Goal: Communication & Community: Answer question/provide support

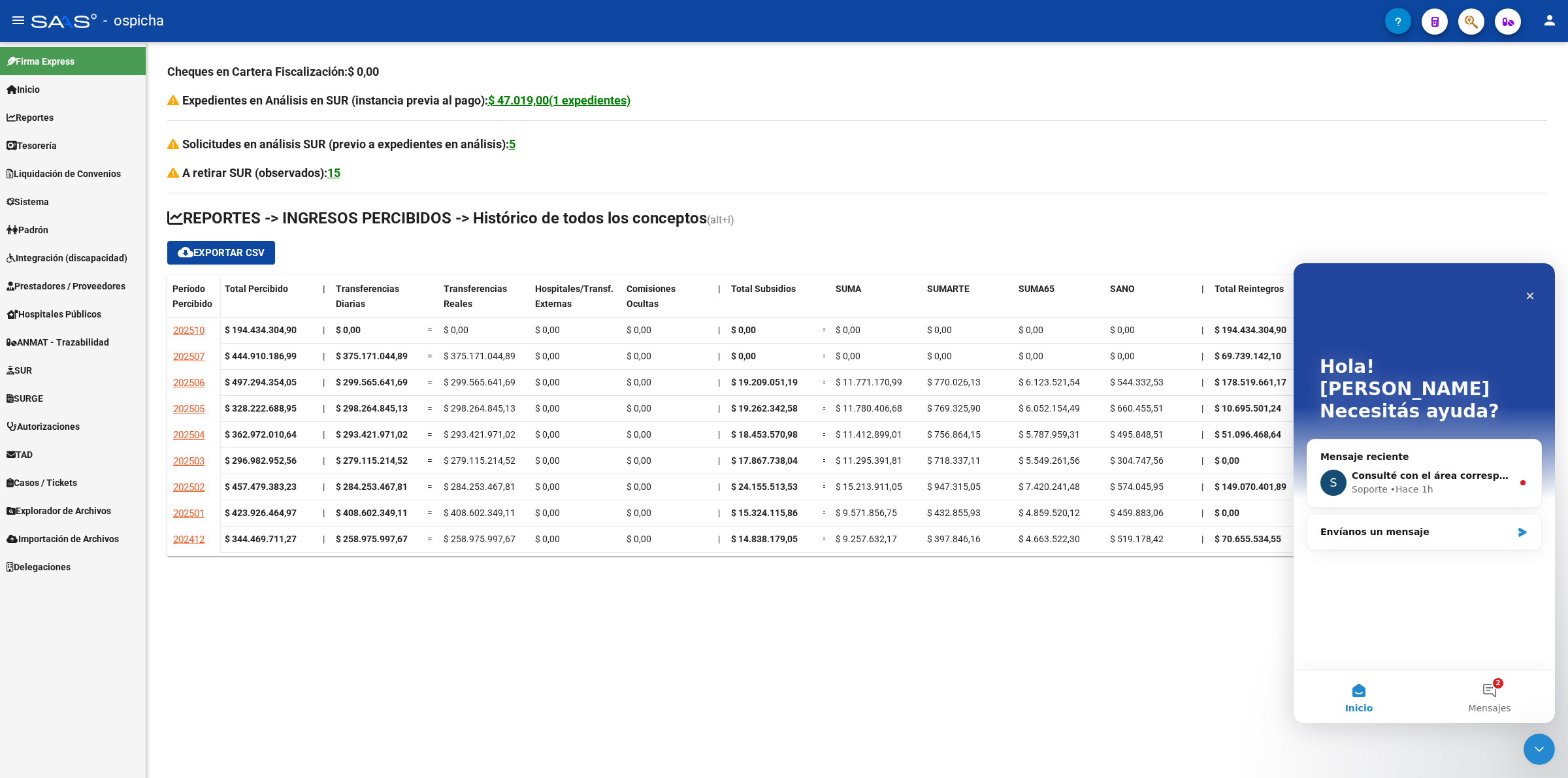
click at [52, 89] on link "Inicio" at bounding box center [73, 89] width 145 height 28
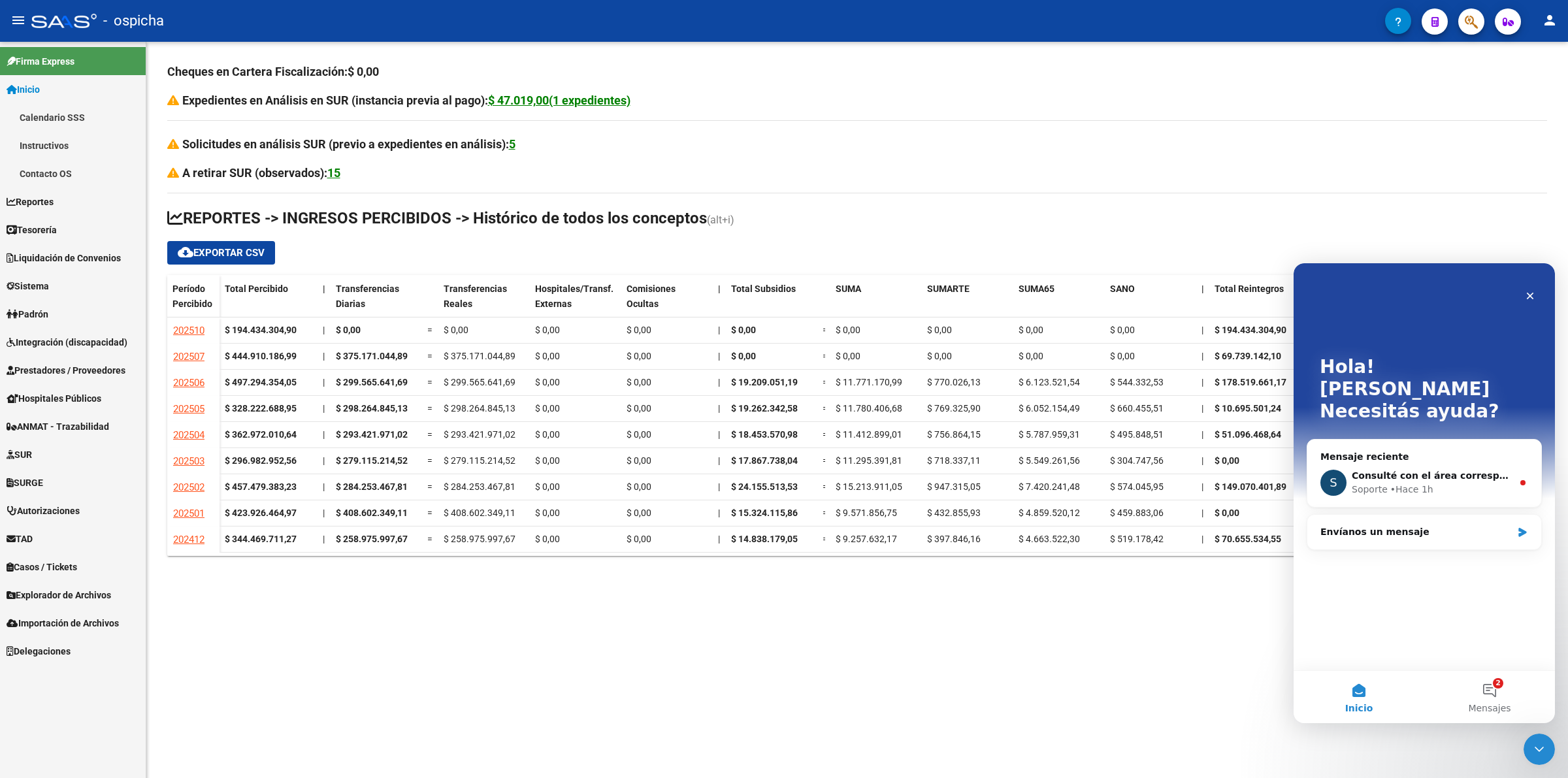
click at [59, 142] on link "Instructivos" at bounding box center [73, 144] width 145 height 28
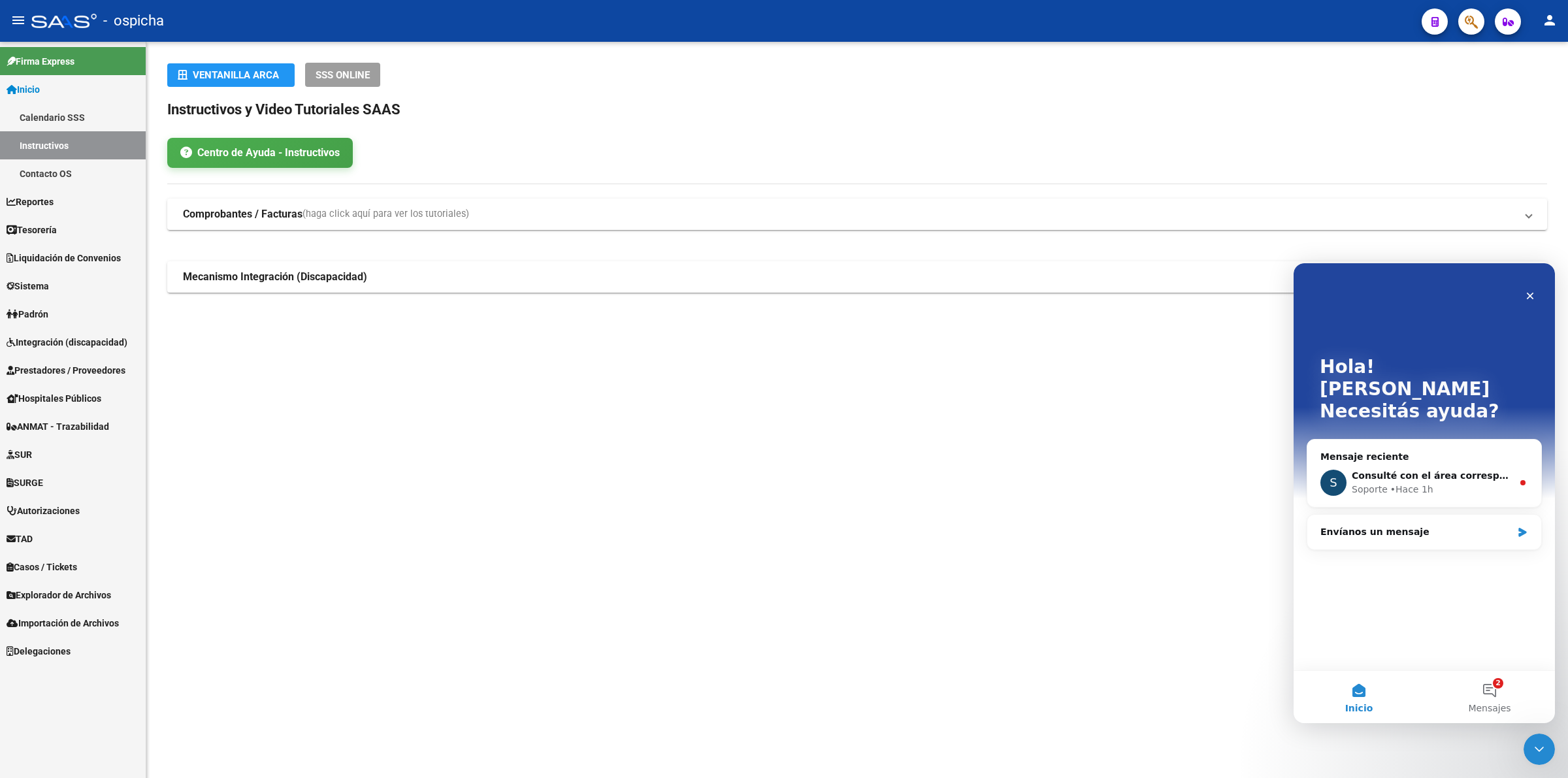
click at [62, 92] on link "Inicio" at bounding box center [73, 89] width 145 height 28
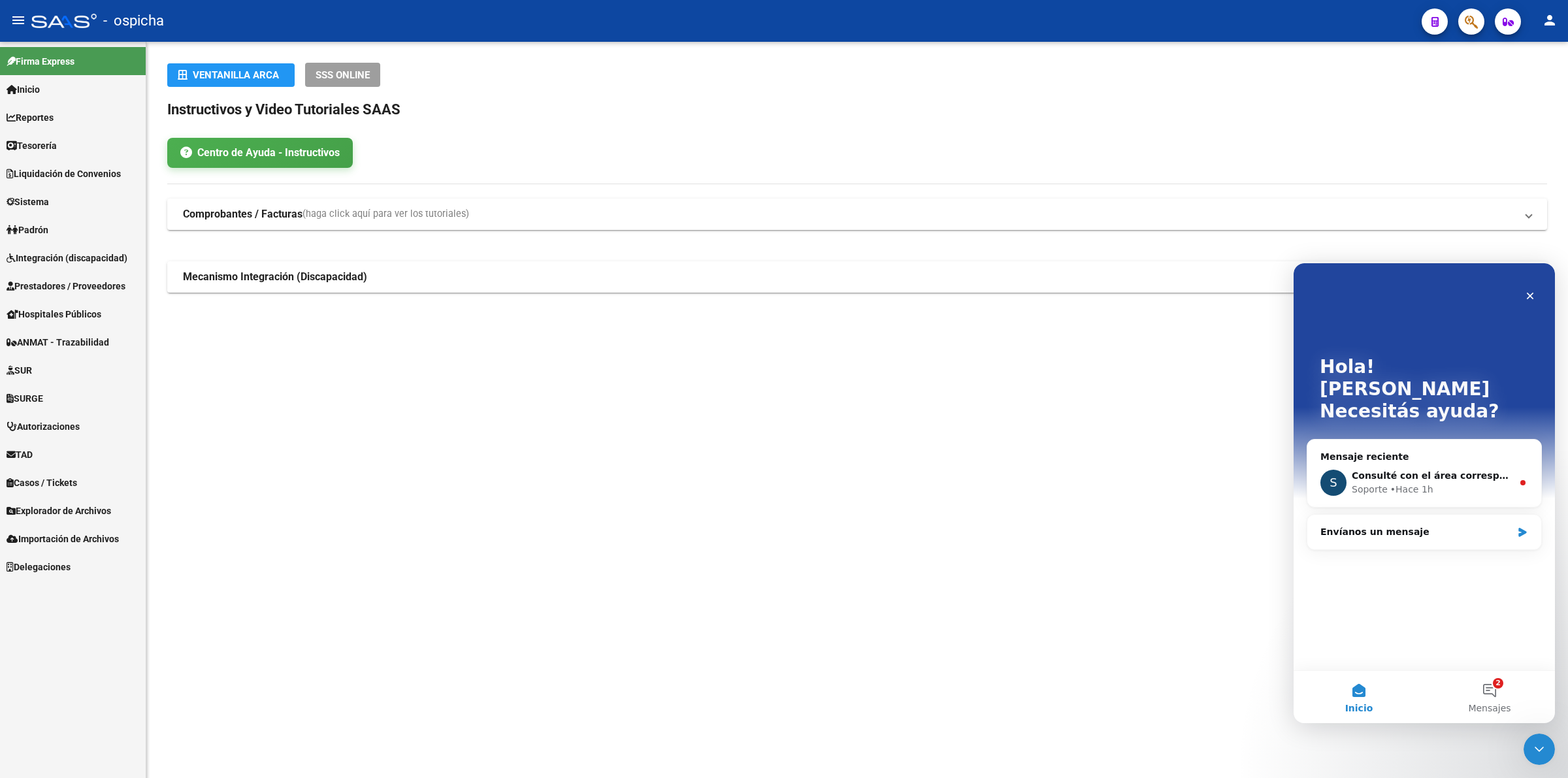
click at [70, 111] on link "Reportes" at bounding box center [73, 117] width 145 height 28
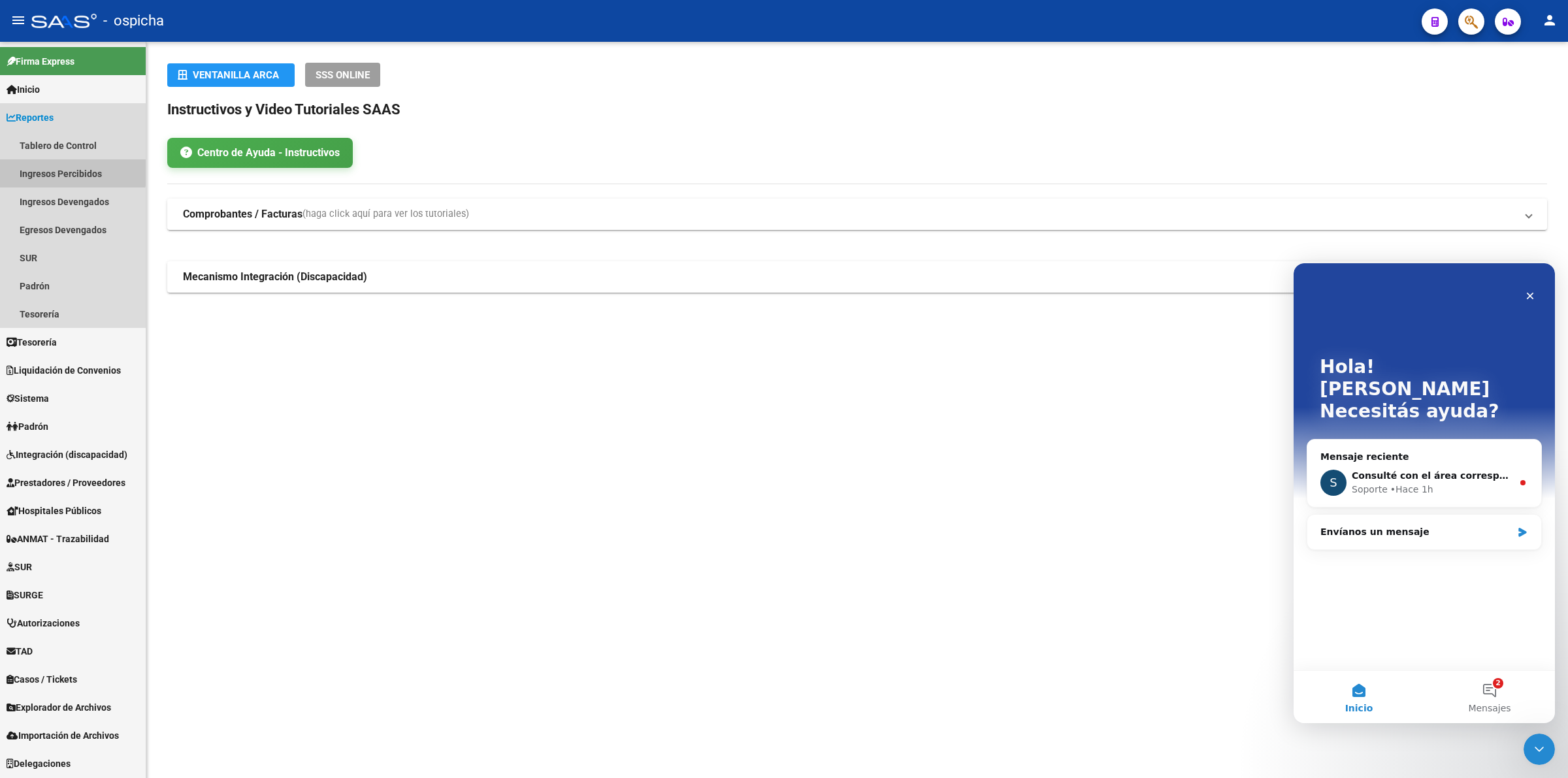
click at [66, 171] on link "Ingresos Percibidos" at bounding box center [73, 173] width 145 height 28
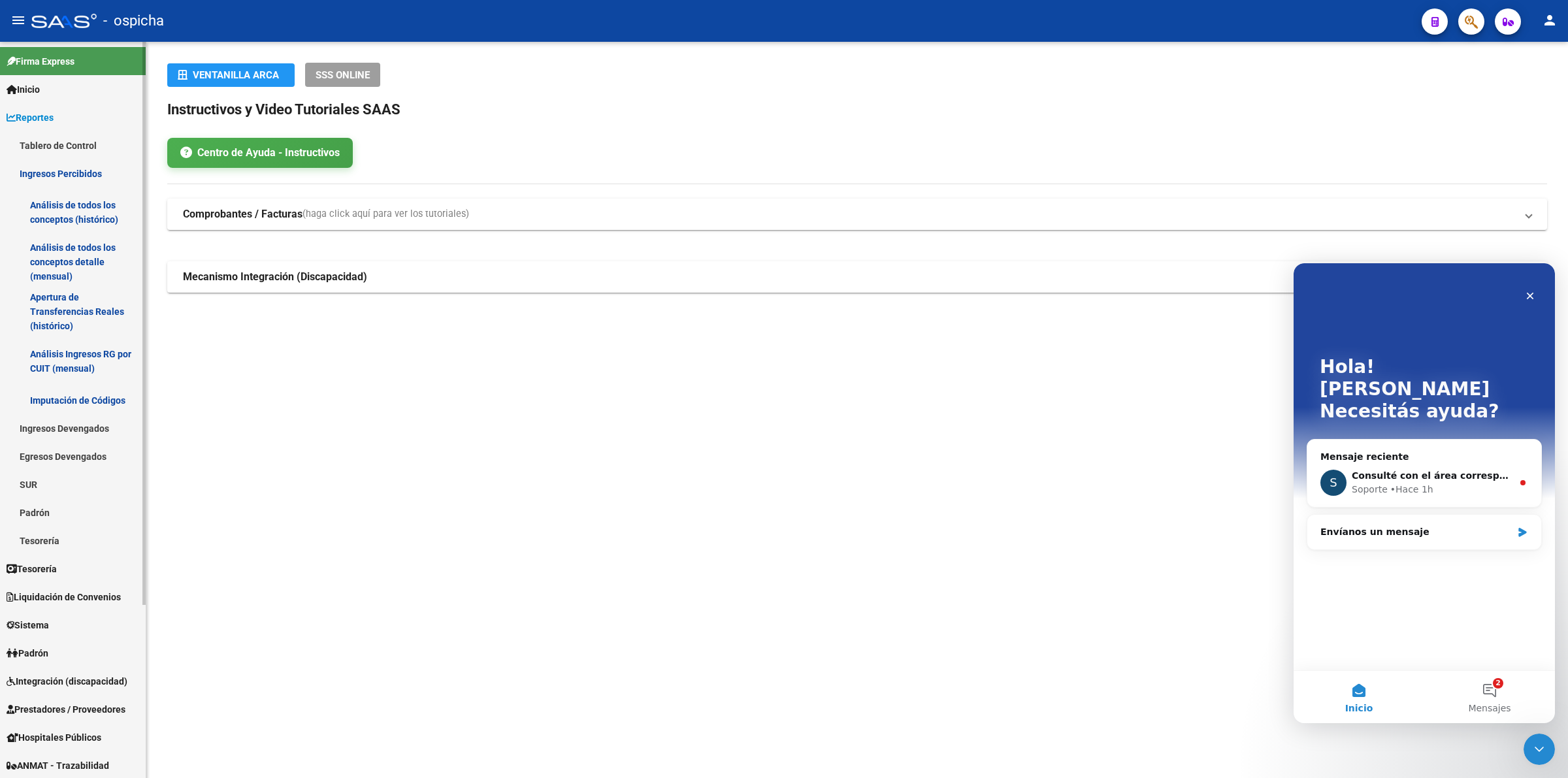
click at [68, 205] on link "Análisis de todos los conceptos (histórico)" at bounding box center [73, 212] width 145 height 49
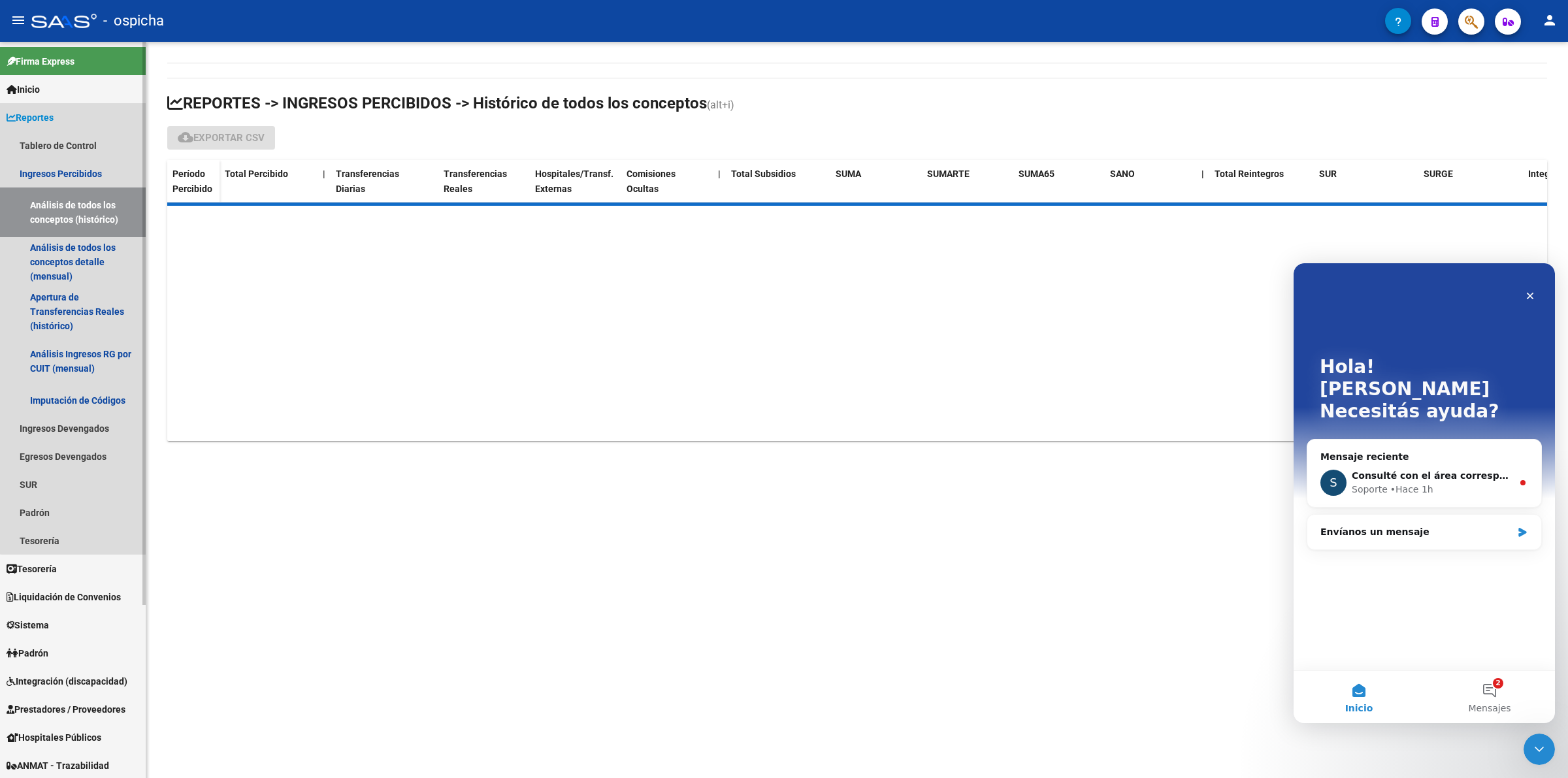
click at [74, 117] on link "Reportes" at bounding box center [73, 117] width 145 height 28
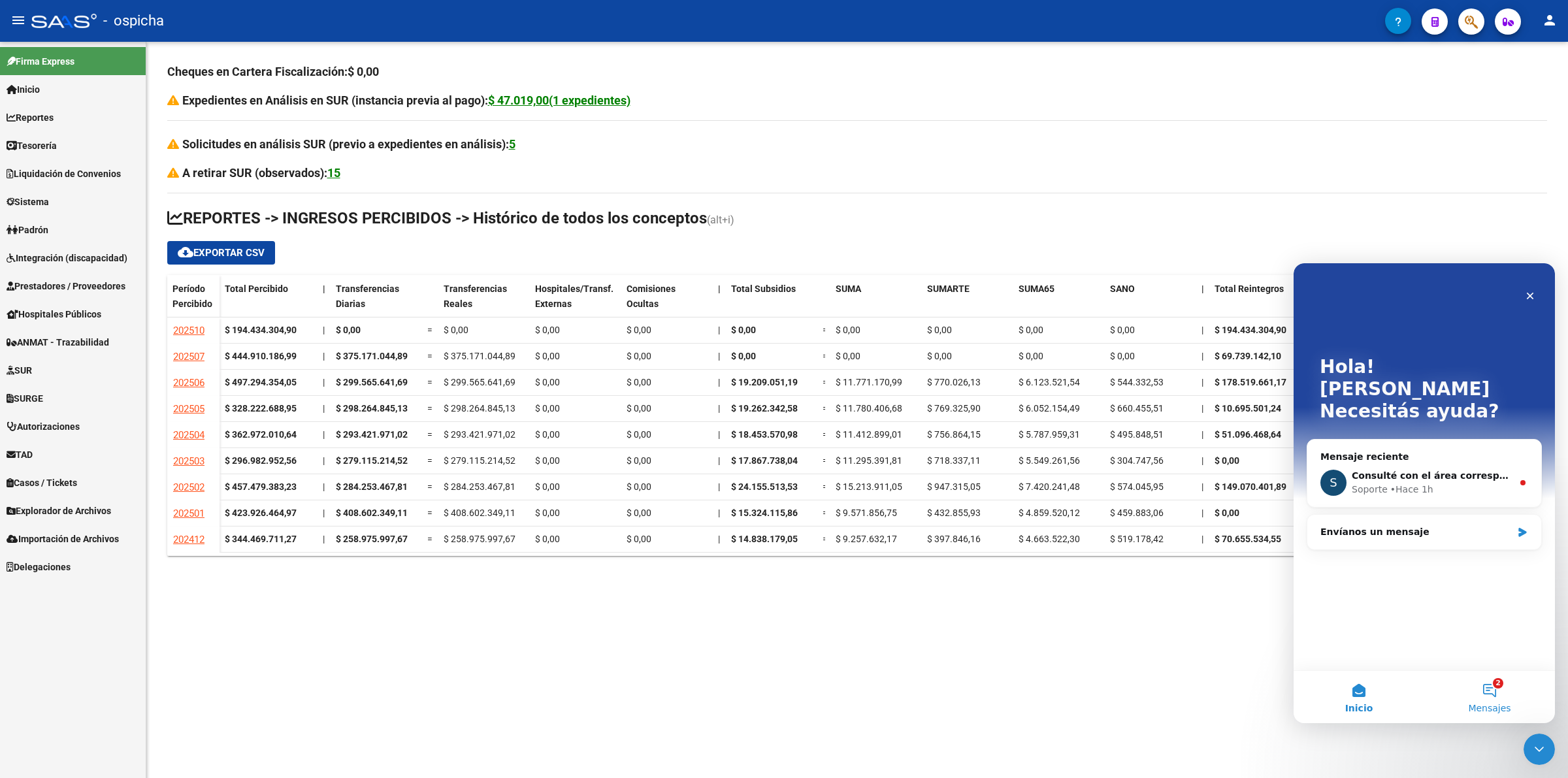
click at [1494, 695] on button "2 Mensajes" at bounding box center [1490, 697] width 131 height 52
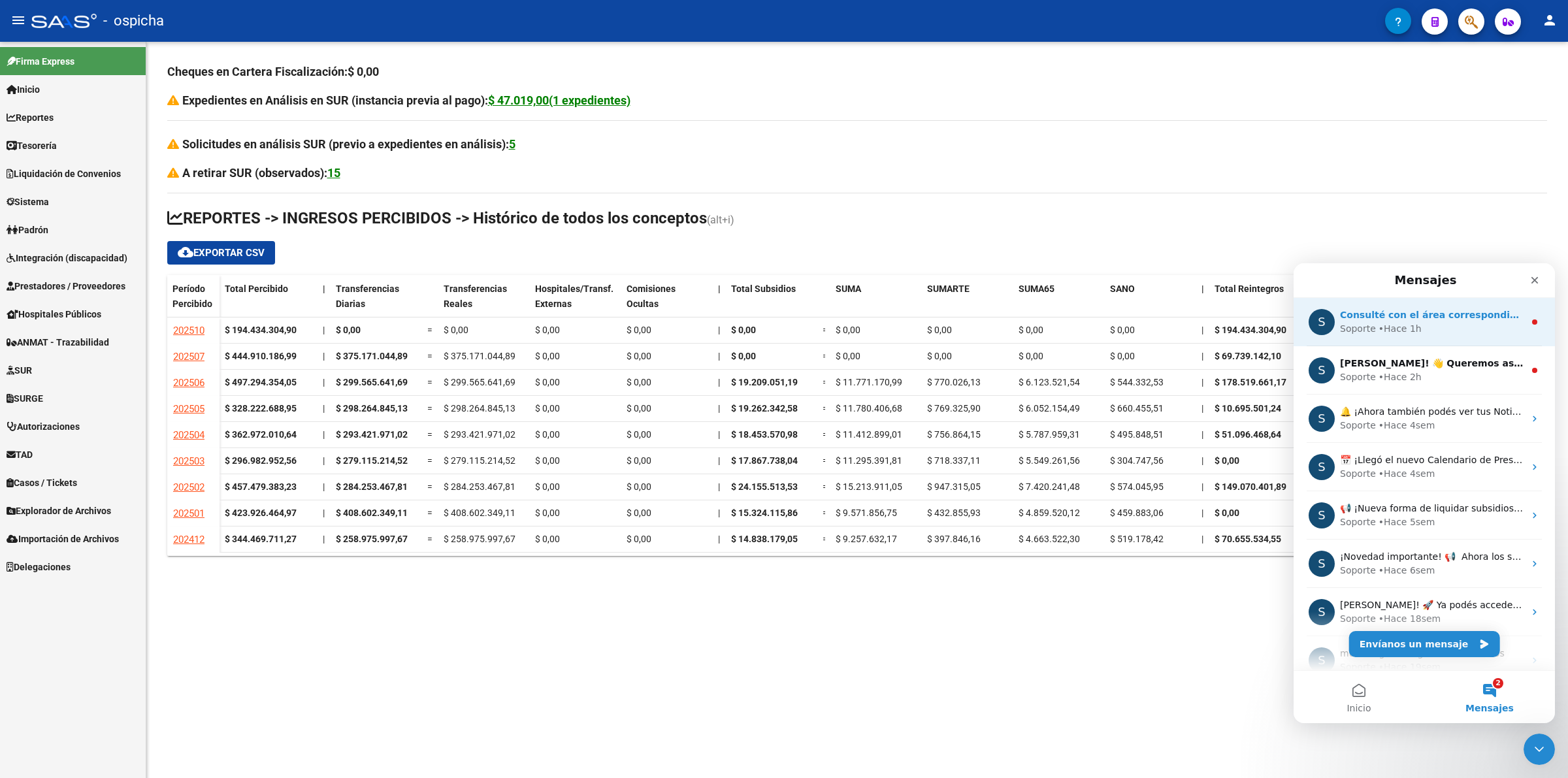
click at [1379, 335] on div "• Hace 1h" at bounding box center [1400, 328] width 43 height 13
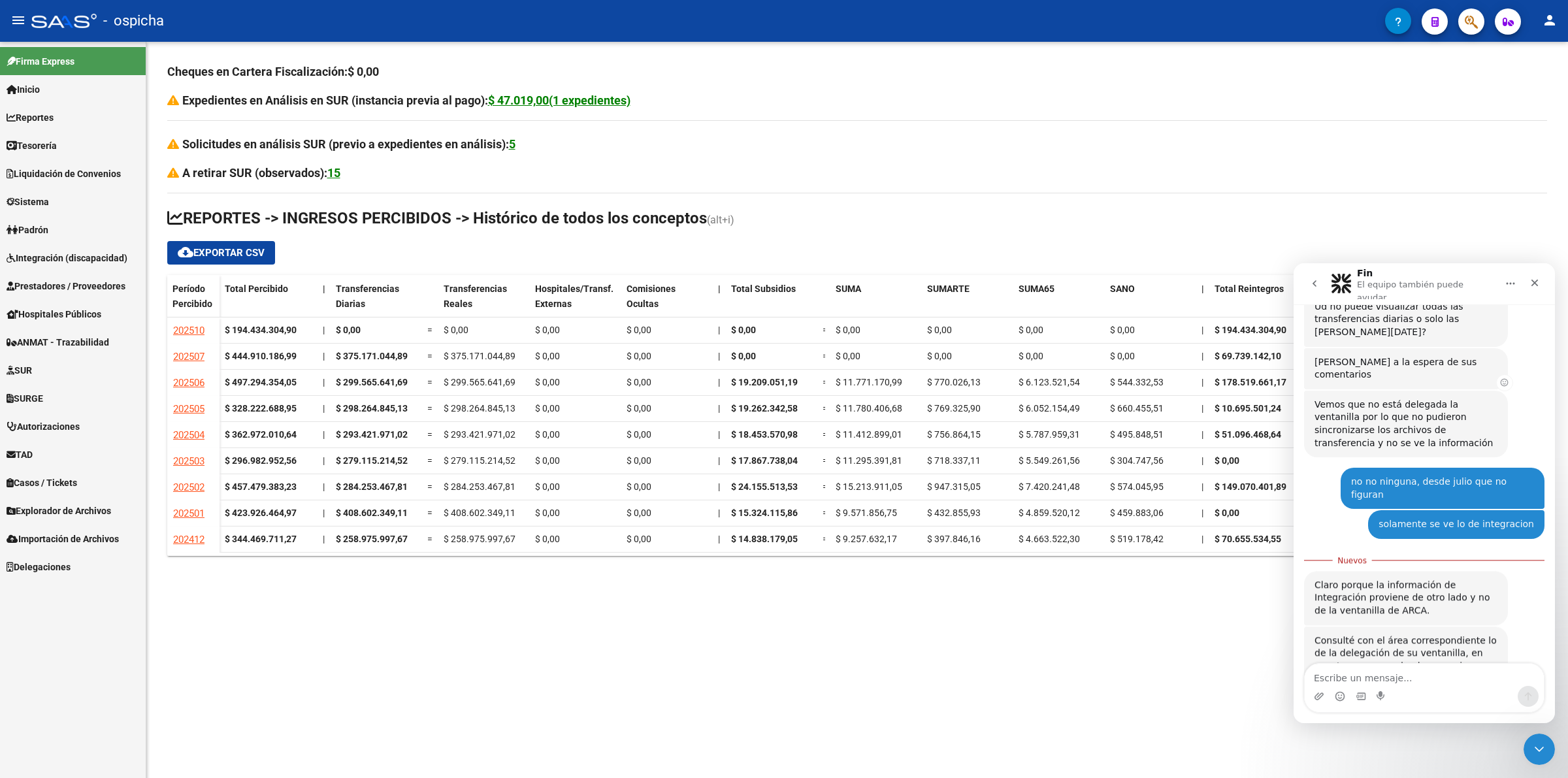
scroll to position [245, 0]
type textarea "gracias espero su mensaje"
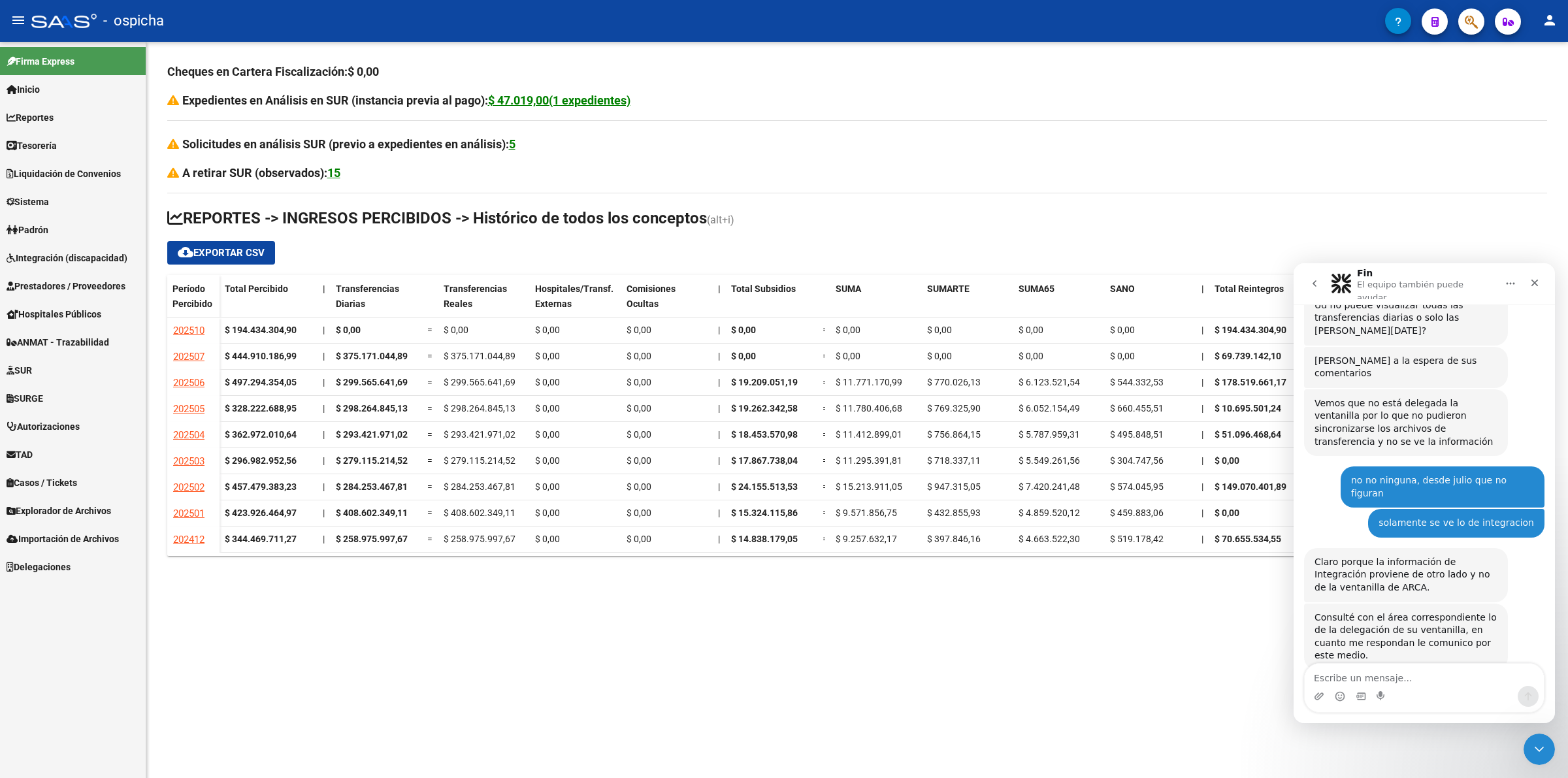
scroll to position [262, 0]
